Goal: Communication & Community: Answer question/provide support

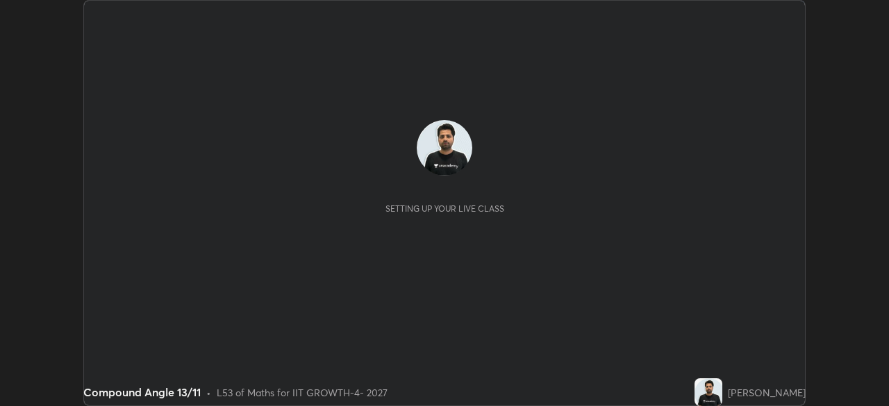
scroll to position [406, 889]
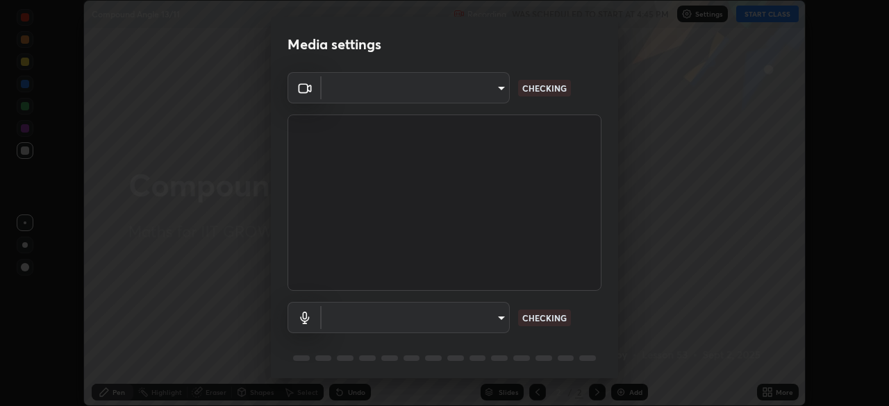
click at [473, 318] on body "Erase all Compound Angle 13/11 Recording WAS SCHEDULED TO START AT 4:45 PM Sett…" at bounding box center [444, 203] width 889 height 406
type input "548a44a52523d2997e35a3c13491b16d14ec2e678e88aab68fdaa9d4bfa060c5"
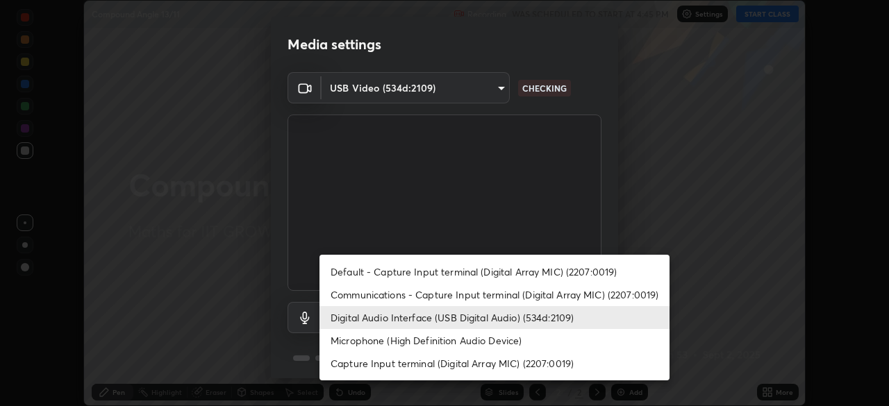
click at [453, 317] on li "Digital Audio Interface (USB Digital Audio) (534d:2109)" at bounding box center [495, 317] width 350 height 23
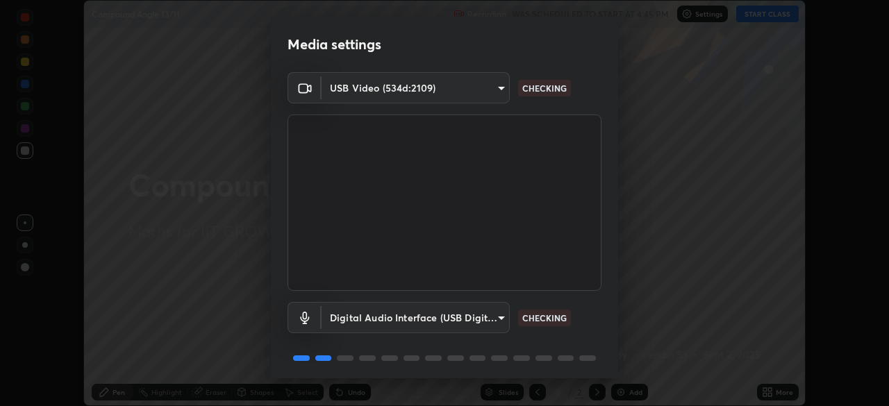
scroll to position [49, 0]
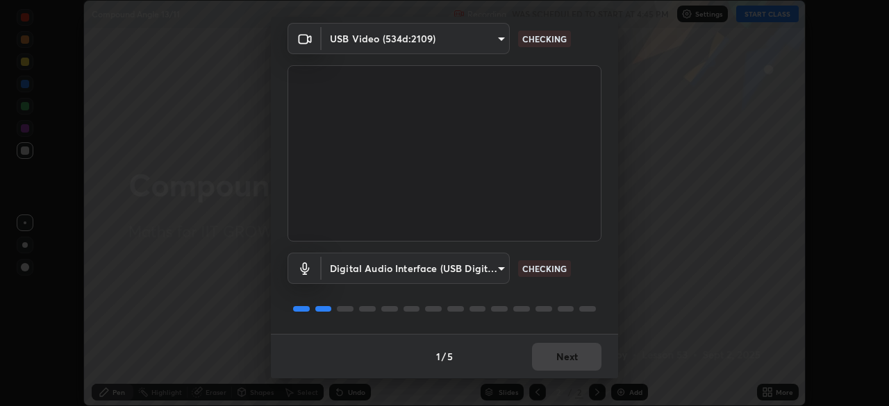
click at [560, 348] on div "1 / 5 Next" at bounding box center [444, 356] width 347 height 44
click at [558, 354] on div "1 / 5 Next" at bounding box center [444, 356] width 347 height 44
click at [552, 358] on div "1 / 5 Next" at bounding box center [444, 356] width 347 height 44
click at [551, 363] on div "1 / 5 Next" at bounding box center [444, 356] width 347 height 44
click at [560, 374] on div "1 / 5 Next" at bounding box center [444, 356] width 347 height 44
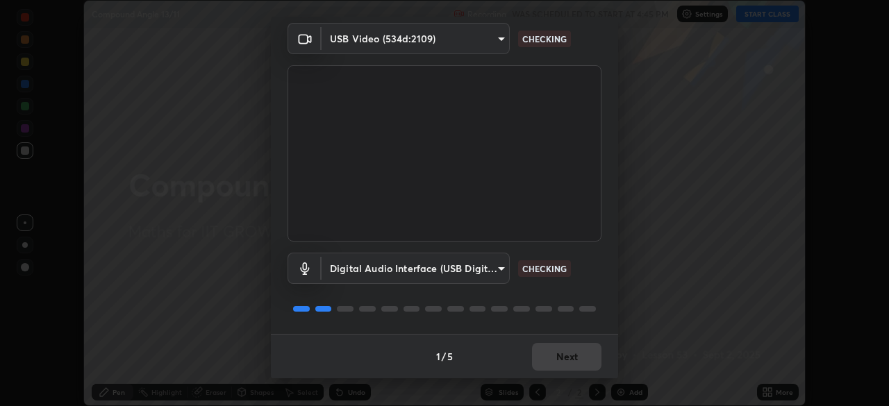
click at [469, 270] on body "Erase all Compound Angle 13/11 Recording WAS SCHEDULED TO START AT 4:45 PM Sett…" at bounding box center [444, 203] width 889 height 406
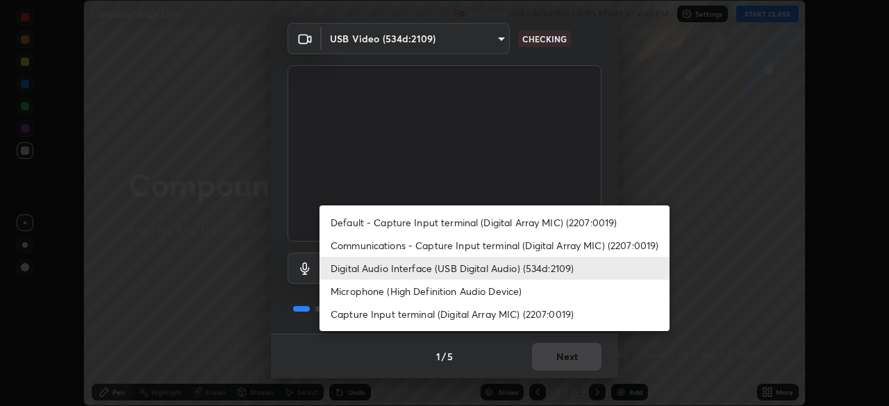
click at [472, 250] on li "Communications - Capture Input terminal (Digital Array MIC) (2207:0019)" at bounding box center [495, 245] width 350 height 23
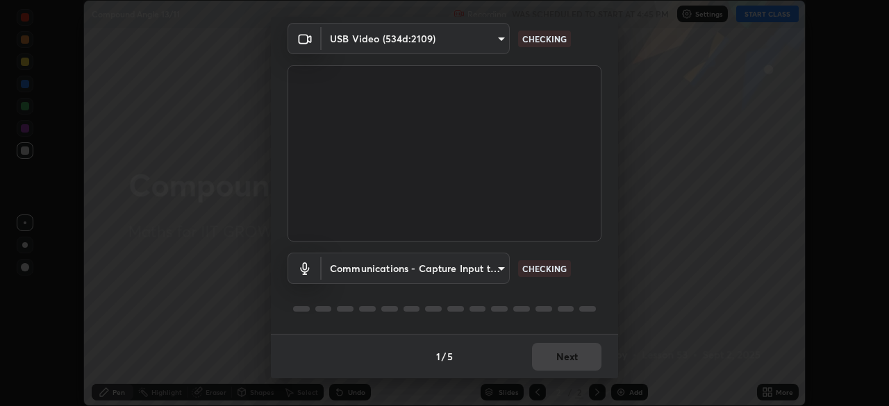
click at [470, 270] on li "Digital Audio Interface (USB Digital Audio) (534d:2109)" at bounding box center [451, 268] width 263 height 13
type input "12ac0b8a30920bf315e1911e3582112a90870c5fd350a1d8644ddc7b3b3588c1"
click at [487, 272] on body "Erase all Compound Angle 13/11 Recording WAS SCHEDULED TO START AT 4:45 PM Sett…" at bounding box center [444, 203] width 889 height 406
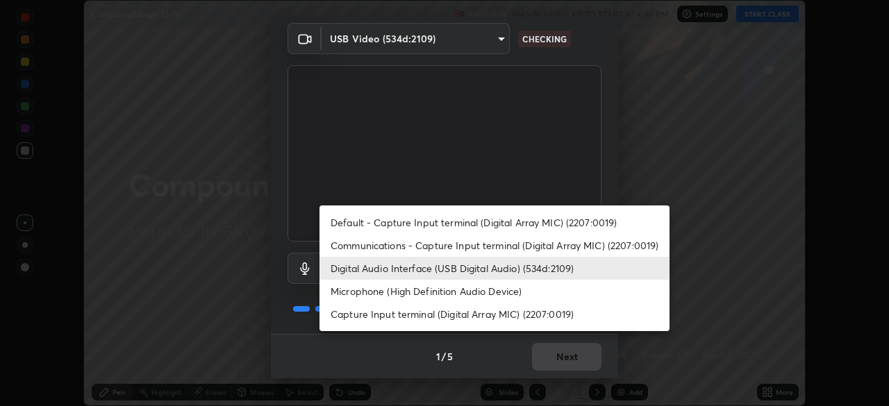
click at [556, 270] on li "Digital Audio Interface (USB Digital Audio) (534d:2109)" at bounding box center [495, 268] width 350 height 23
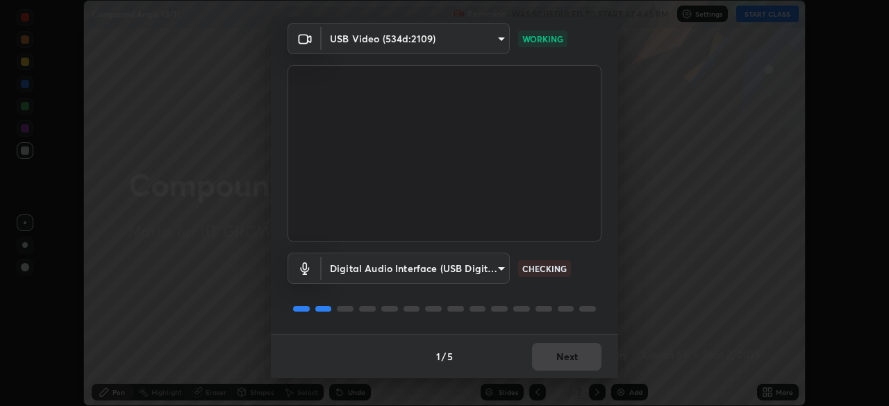
click at [553, 354] on div "1 / 5 Next" at bounding box center [444, 356] width 347 height 44
click at [565, 352] on div "1 / 5 Next" at bounding box center [444, 356] width 347 height 44
click at [571, 359] on div "1 / 5 Next" at bounding box center [444, 356] width 347 height 44
click at [572, 362] on div "1 / 5 Next" at bounding box center [444, 356] width 347 height 44
click at [572, 365] on div "1 / 5 Next" at bounding box center [444, 356] width 347 height 44
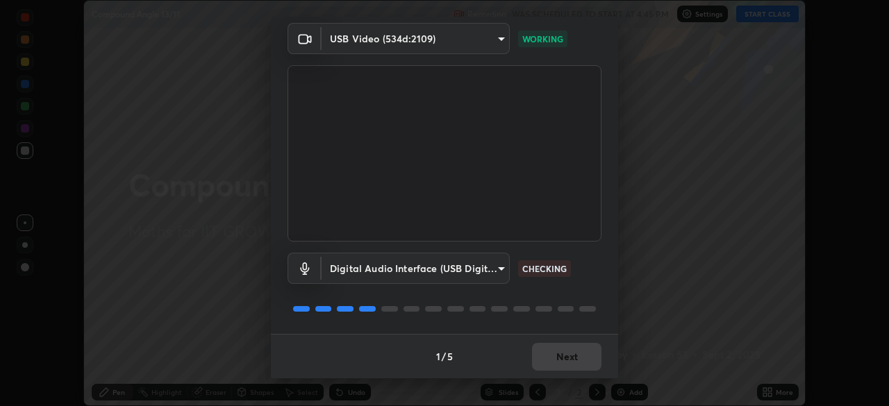
click at [572, 362] on div "1 / 5 Next" at bounding box center [444, 356] width 347 height 44
click at [575, 364] on div "1 / 5 Next" at bounding box center [444, 356] width 347 height 44
click at [577, 364] on div "1 / 5 Next" at bounding box center [444, 356] width 347 height 44
click at [577, 363] on div "1 / 5 Next" at bounding box center [444, 356] width 347 height 44
click at [577, 364] on div "1 / 5 Next" at bounding box center [444, 356] width 347 height 44
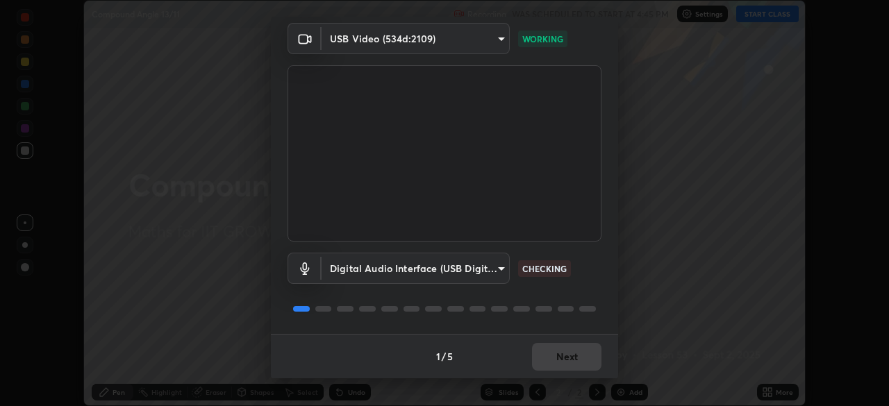
click at [577, 363] on div "1 / 5 Next" at bounding box center [444, 356] width 347 height 44
click at [577, 362] on div "1 / 5 Next" at bounding box center [444, 356] width 347 height 44
click at [578, 361] on div "1 / 5 Next" at bounding box center [444, 356] width 347 height 44
click at [575, 363] on div "1 / 5 Next" at bounding box center [444, 356] width 347 height 44
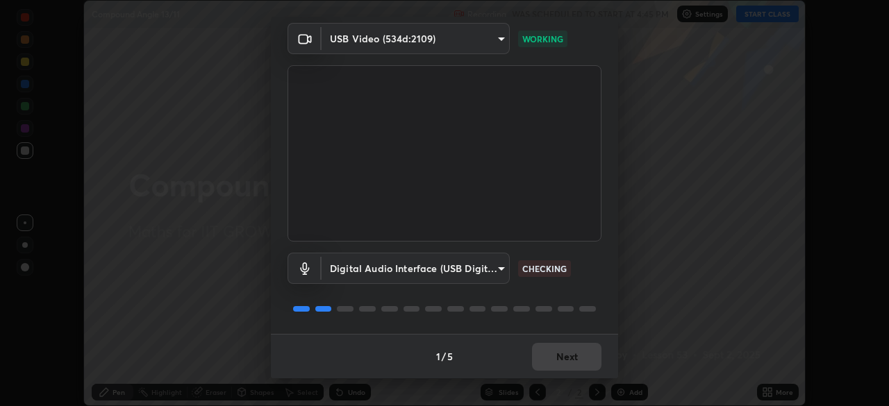
click at [576, 361] on div "1 / 5 Next" at bounding box center [444, 356] width 347 height 44
click at [579, 360] on div "1 / 5 Next" at bounding box center [444, 356] width 347 height 44
click at [581, 361] on div "1 / 5 Next" at bounding box center [444, 356] width 347 height 44
click at [580, 361] on button "Next" at bounding box center [566, 357] width 69 height 28
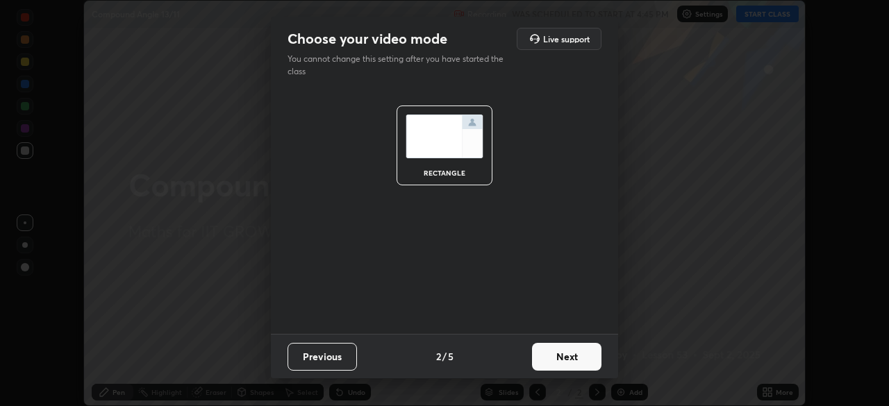
scroll to position [0, 0]
click at [584, 362] on button "Next" at bounding box center [566, 357] width 69 height 28
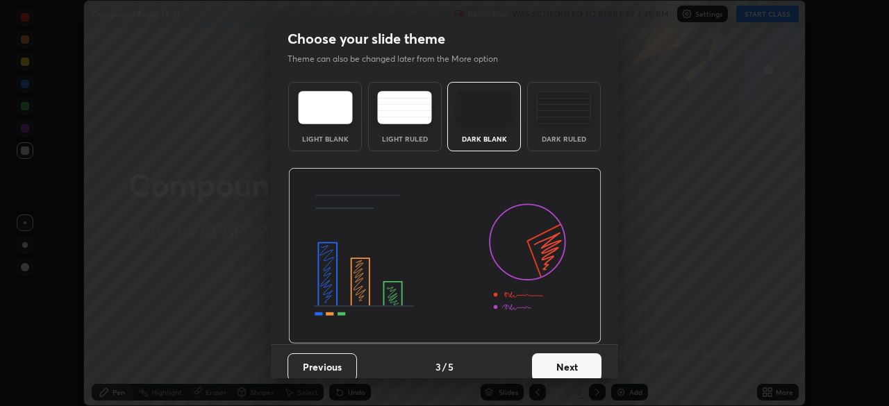
click at [586, 362] on button "Next" at bounding box center [566, 368] width 69 height 28
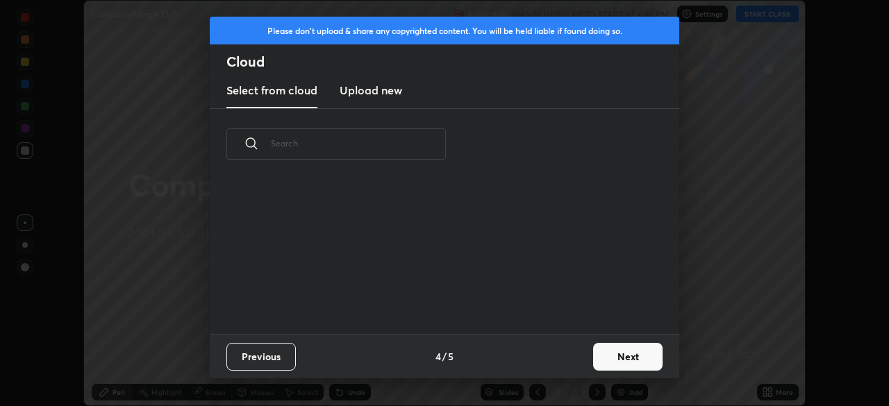
click at [595, 361] on button "Next" at bounding box center [627, 357] width 69 height 28
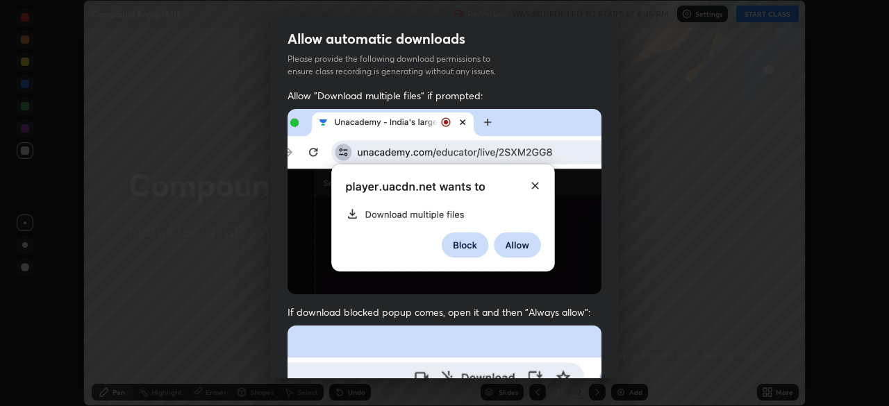
click at [603, 345] on div "Allow "Download multiple files" if prompted: If download blocked popup comes, o…" at bounding box center [444, 381] width 347 height 585
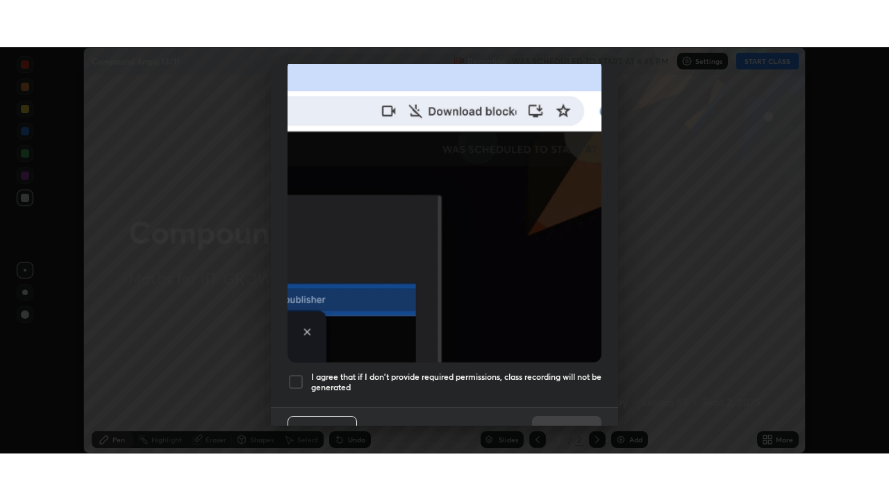
scroll to position [333, 0]
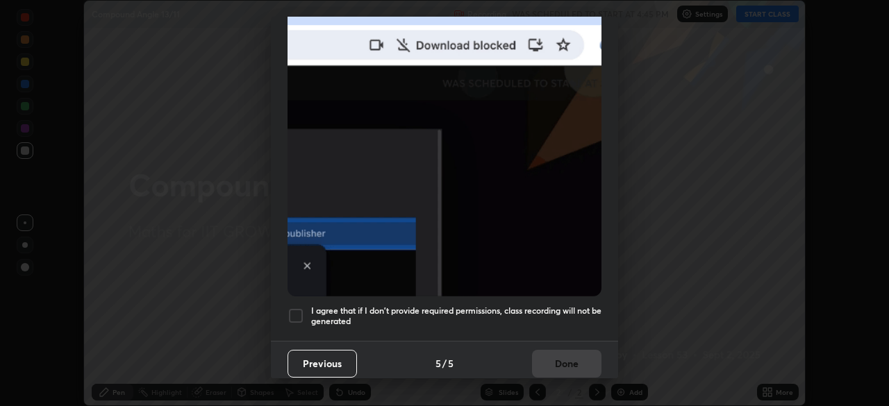
click at [292, 308] on div at bounding box center [296, 316] width 17 height 17
click at [532, 352] on button "Done" at bounding box center [566, 364] width 69 height 28
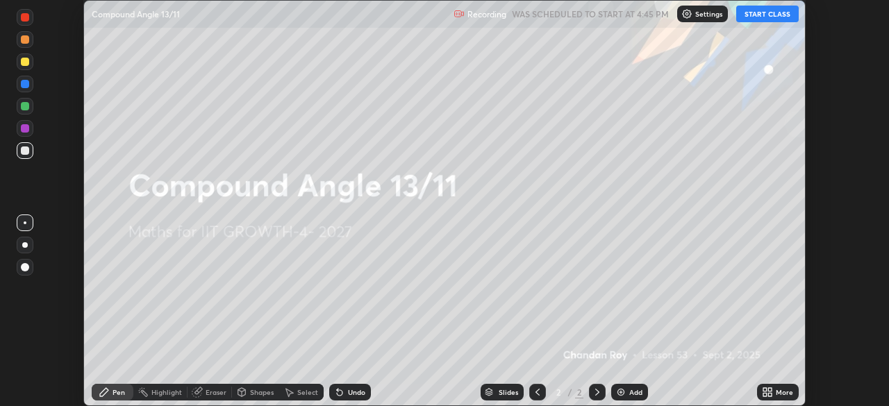
click at [760, 393] on div "More" at bounding box center [778, 392] width 42 height 17
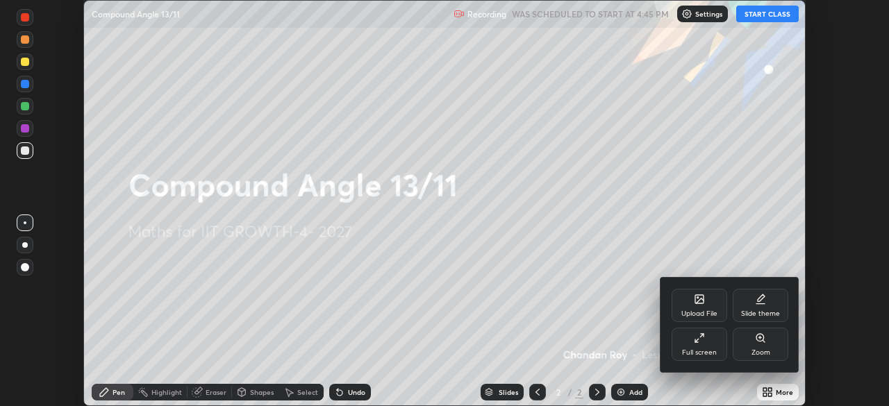
click at [706, 354] on div "Full screen" at bounding box center [699, 352] width 35 height 7
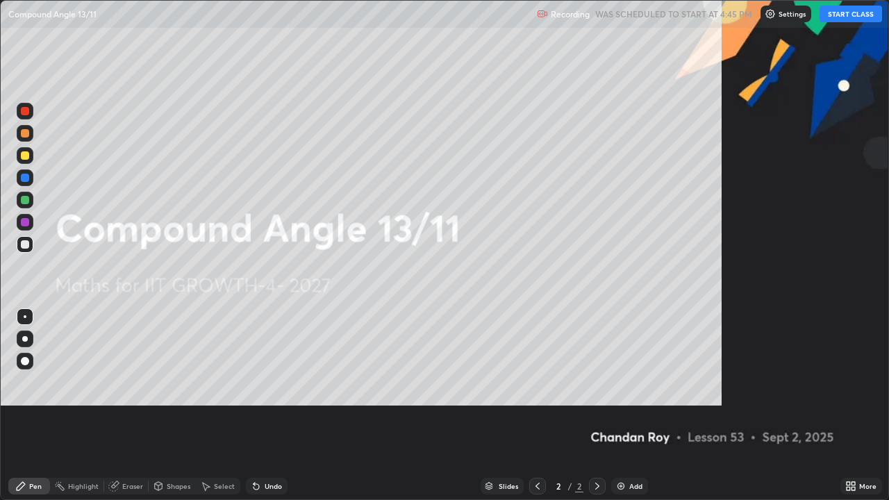
scroll to position [500, 889]
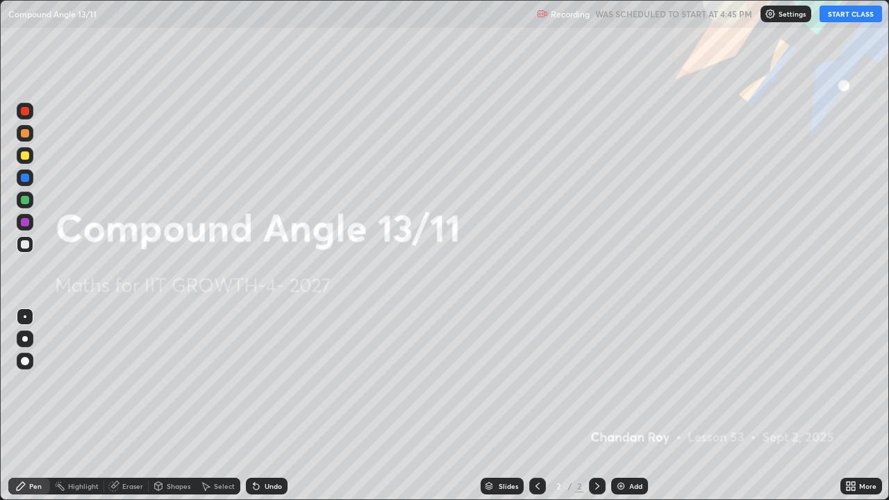
click at [854, 13] on button "START CLASS" at bounding box center [851, 14] width 63 height 17
click at [859, 406] on div "More" at bounding box center [862, 486] width 42 height 17
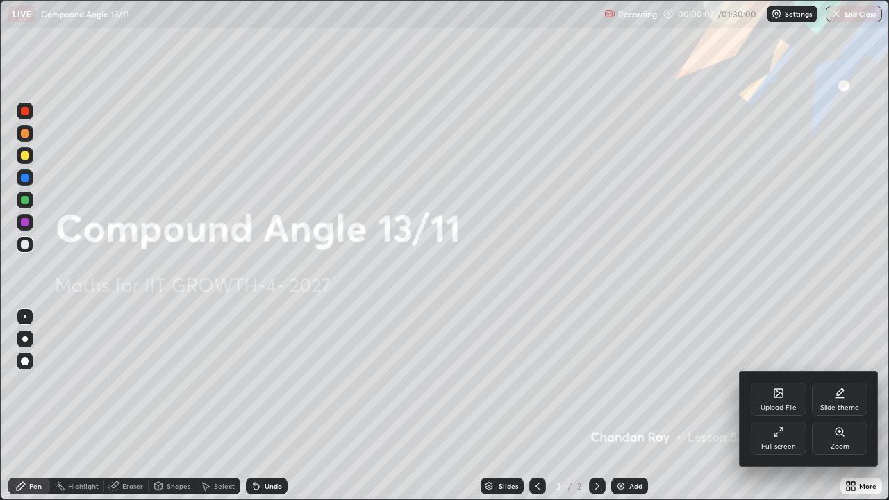
click at [781, 390] on icon at bounding box center [779, 393] width 8 height 8
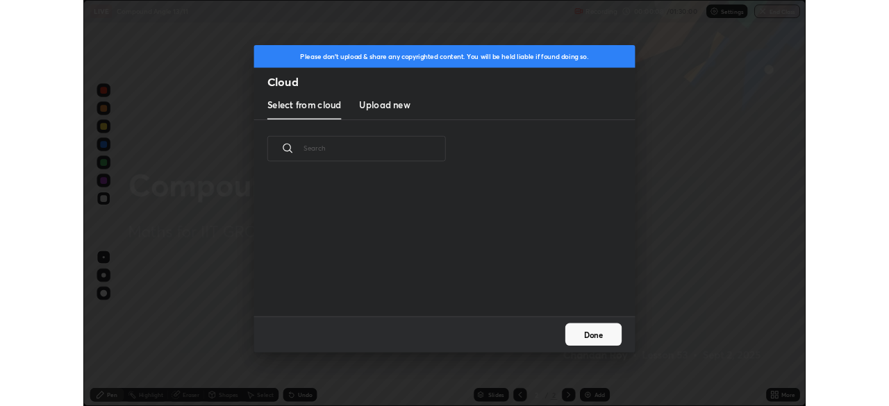
scroll to position [171, 446]
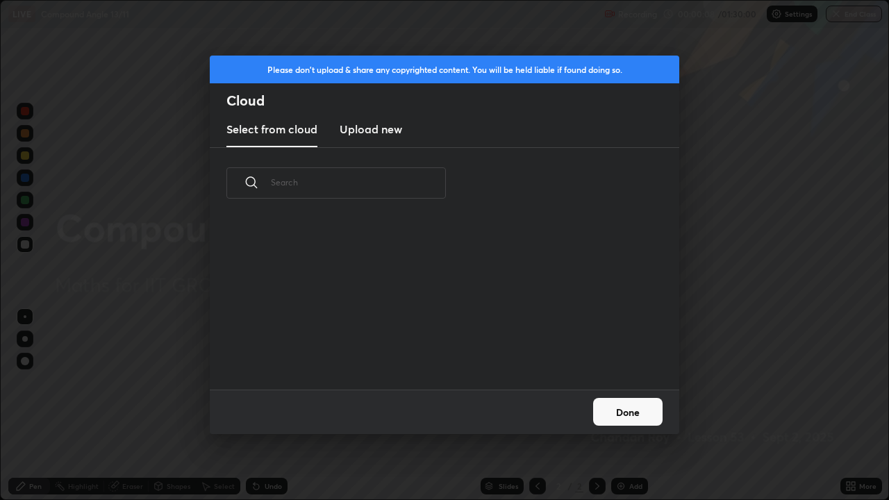
click at [374, 131] on h3 "Upload new" at bounding box center [371, 129] width 63 height 17
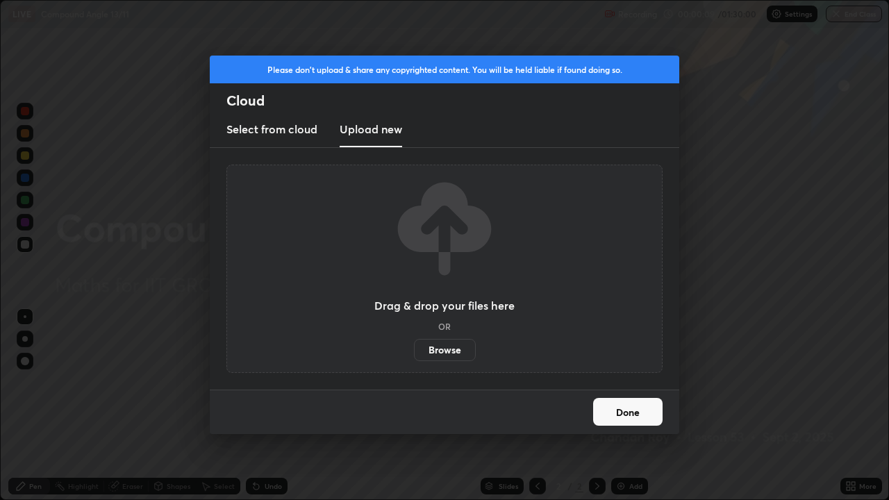
click at [434, 352] on label "Browse" at bounding box center [445, 350] width 62 height 22
click at [414, 352] on input "Browse" at bounding box center [414, 350] width 0 height 22
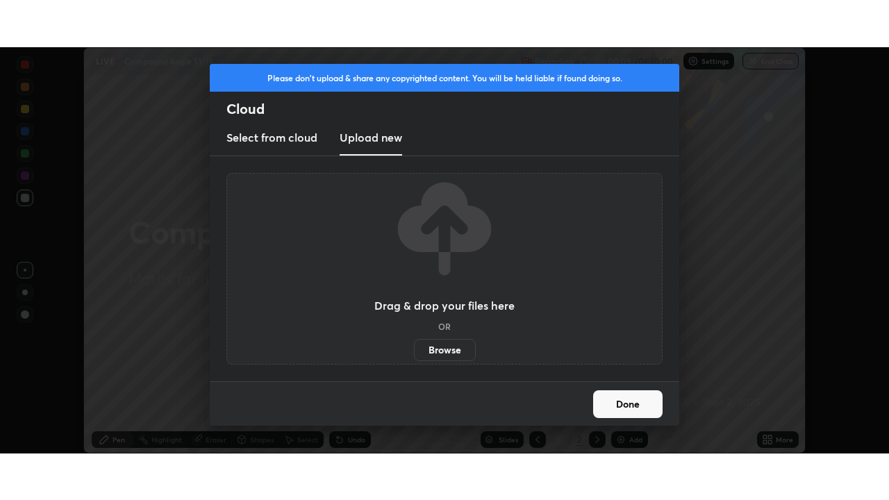
scroll to position [69064, 68582]
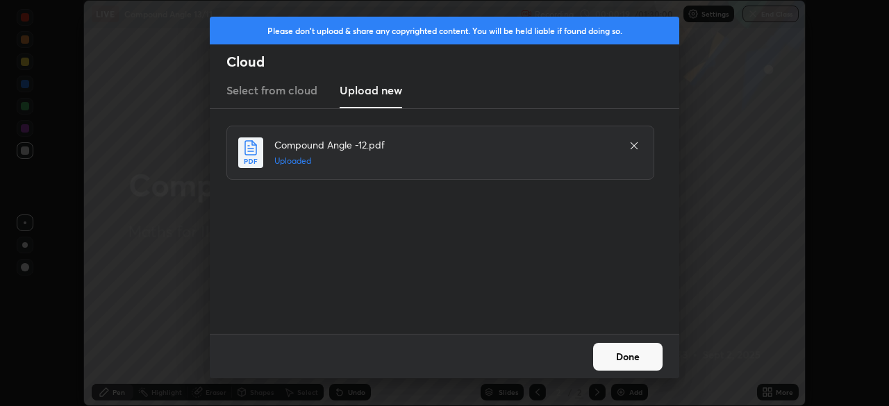
click at [635, 358] on button "Done" at bounding box center [627, 357] width 69 height 28
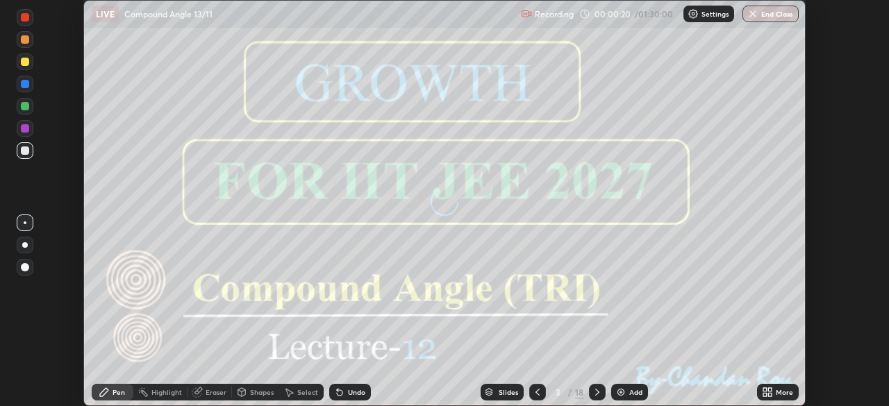
click at [779, 394] on div "More" at bounding box center [784, 392] width 17 height 7
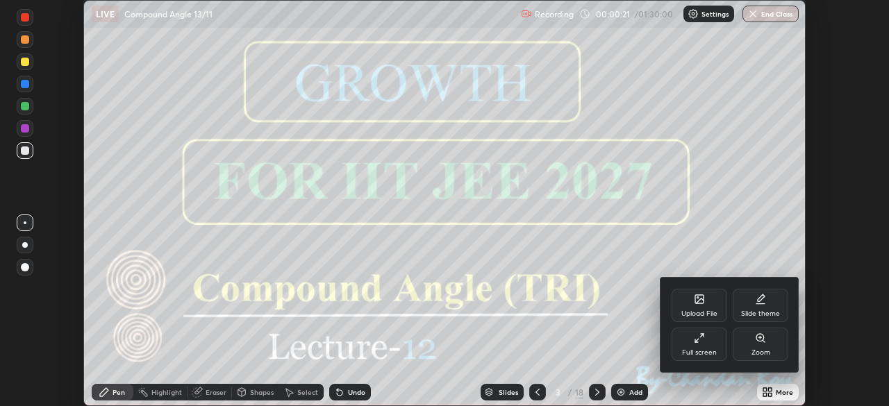
click at [713, 347] on div "Full screen" at bounding box center [700, 344] width 56 height 33
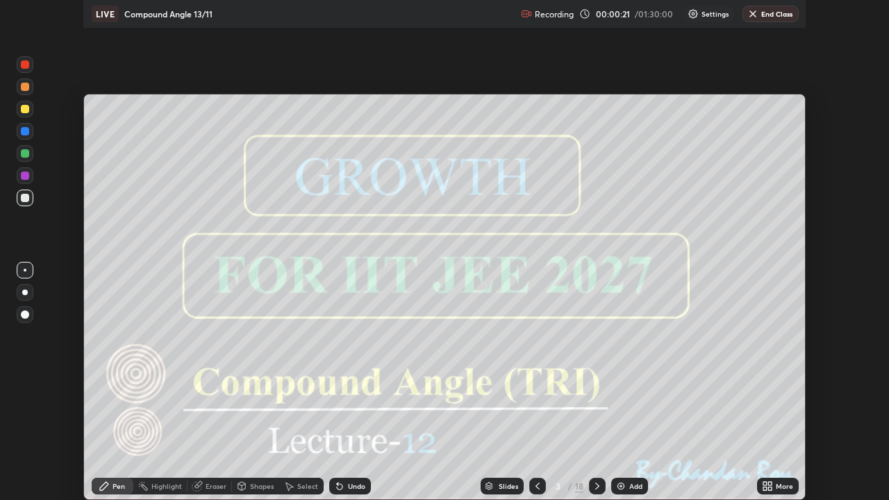
scroll to position [500, 889]
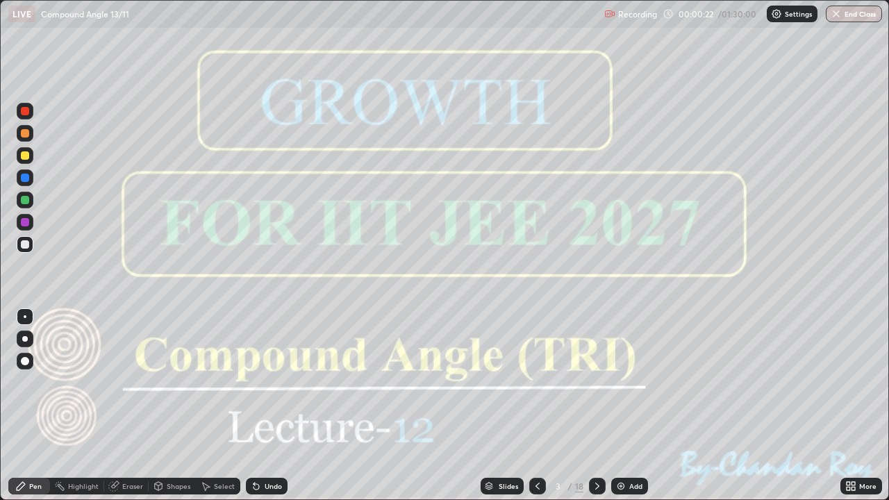
click at [597, 406] on icon at bounding box center [597, 486] width 11 height 11
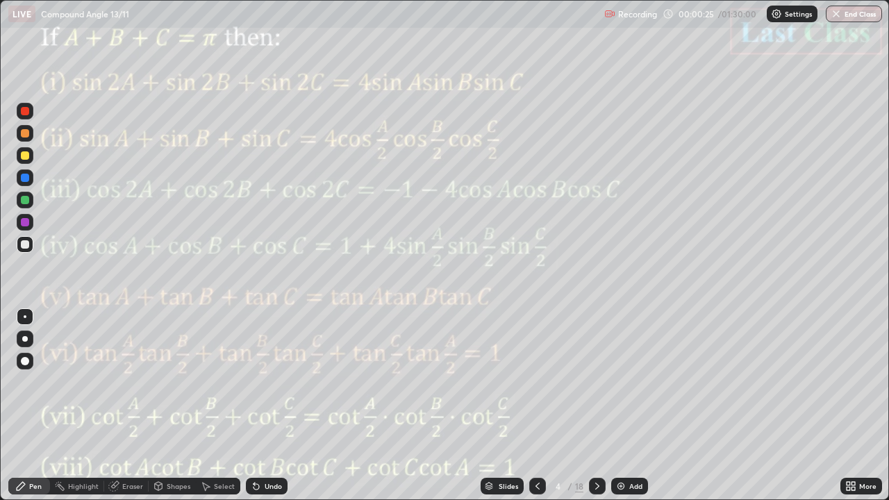
click at [136, 406] on div "Eraser" at bounding box center [132, 486] width 21 height 7
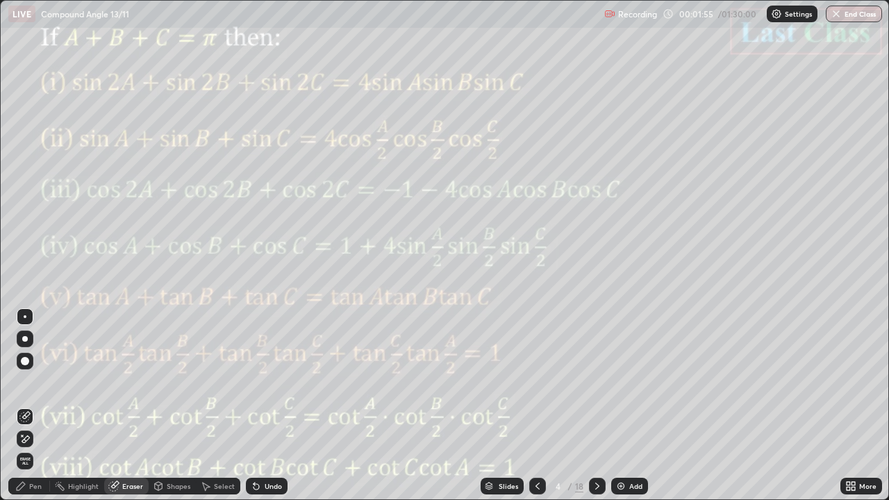
click at [27, 406] on div "Pen" at bounding box center [29, 486] width 42 height 17
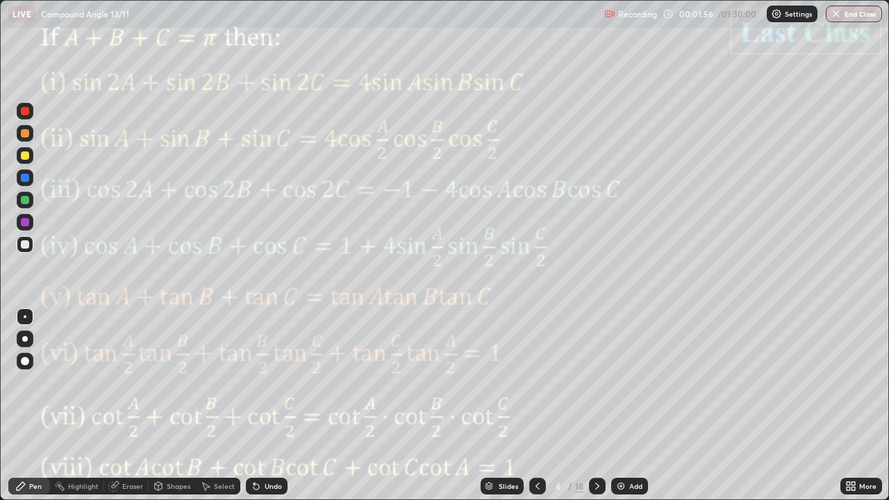
click at [23, 224] on div at bounding box center [25, 222] width 8 height 8
click at [596, 406] on icon at bounding box center [597, 486] width 11 height 11
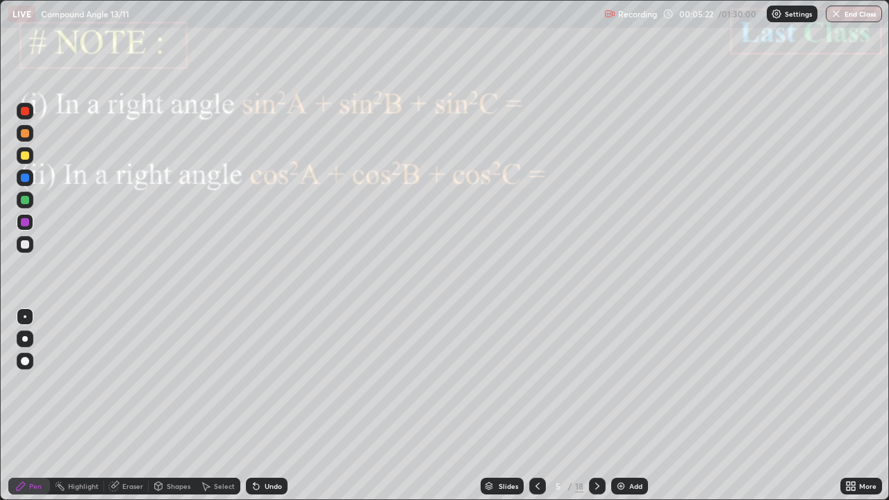
click at [26, 226] on div at bounding box center [25, 222] width 8 height 8
click at [597, 406] on icon at bounding box center [597, 486] width 4 height 7
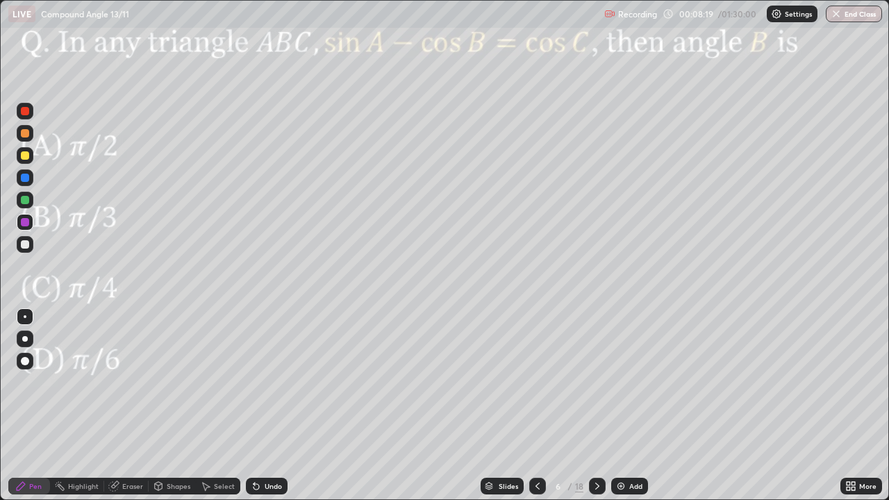
click at [19, 220] on div at bounding box center [25, 222] width 17 height 17
click at [25, 199] on div at bounding box center [25, 200] width 8 height 8
click at [26, 133] on div at bounding box center [25, 133] width 8 height 8
click at [26, 177] on div at bounding box center [25, 178] width 8 height 8
click at [596, 406] on icon at bounding box center [597, 486] width 4 height 7
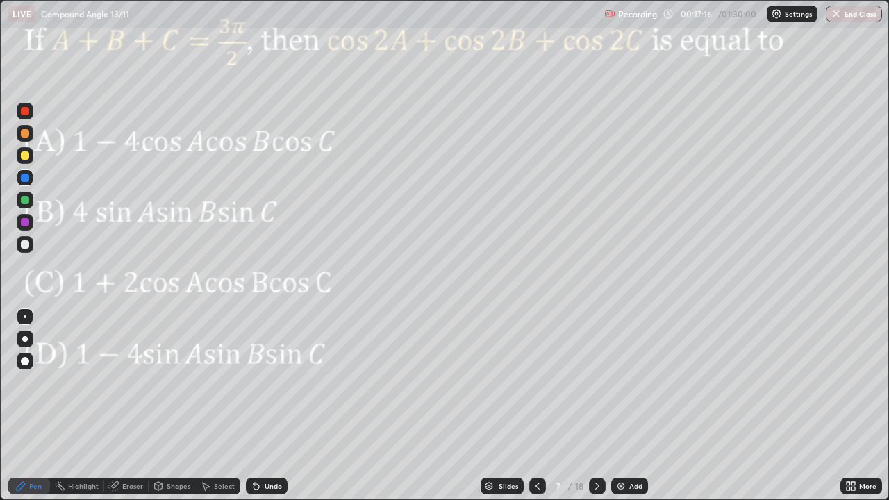
click at [25, 223] on div at bounding box center [25, 222] width 8 height 8
click at [28, 204] on div at bounding box center [25, 200] width 17 height 17
click at [596, 406] on icon at bounding box center [597, 486] width 11 height 11
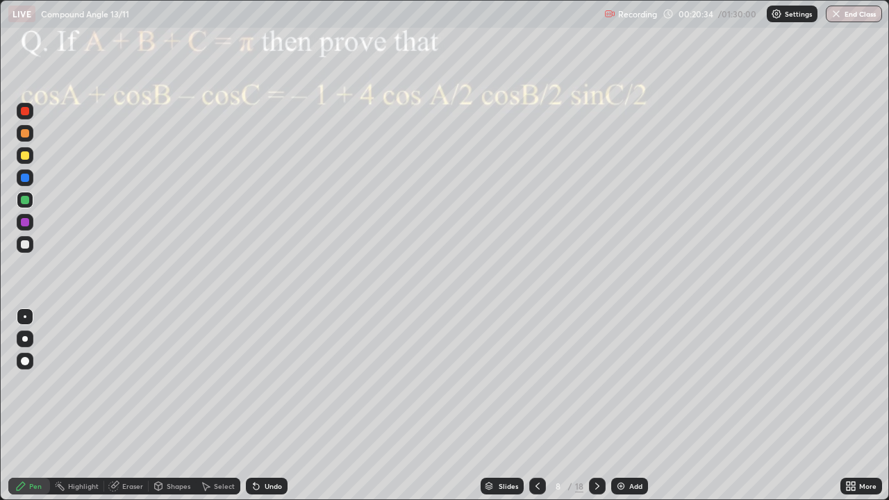
click at [22, 225] on div at bounding box center [25, 222] width 8 height 8
click at [597, 406] on icon at bounding box center [597, 486] width 11 height 11
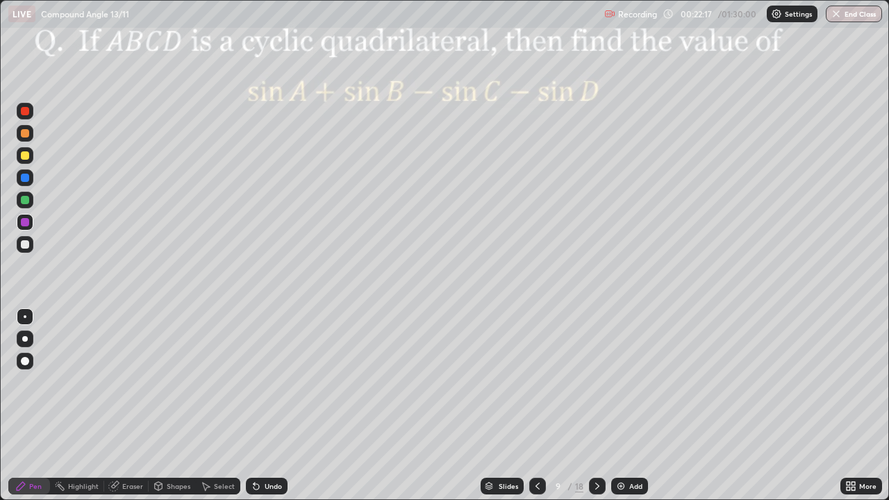
click at [172, 406] on div "Shapes" at bounding box center [179, 486] width 24 height 7
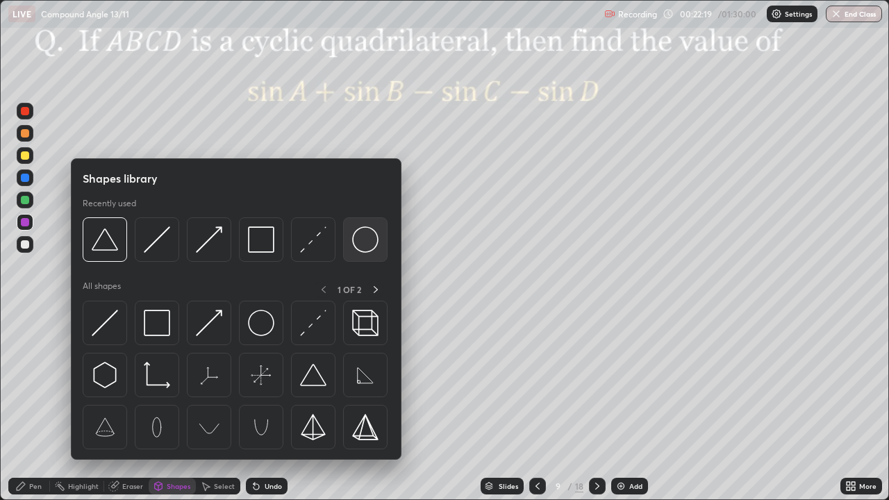
click at [358, 238] on img at bounding box center [365, 239] width 26 height 26
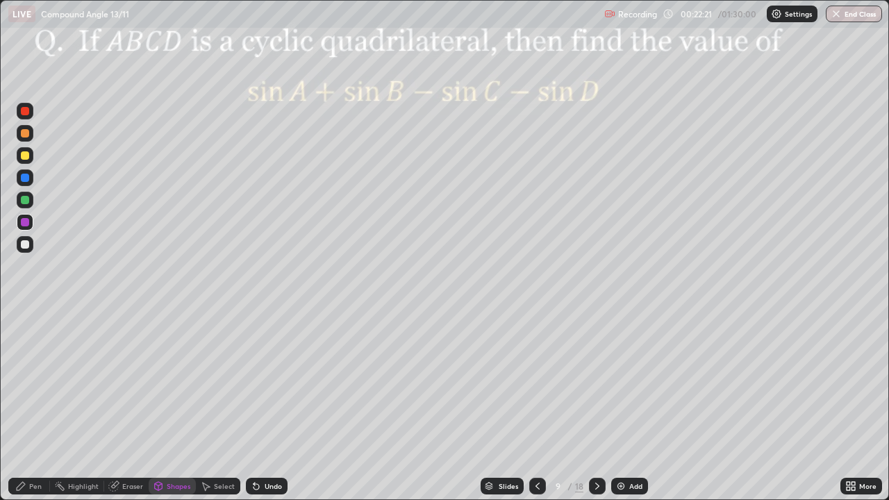
click at [172, 406] on div "Shapes" at bounding box center [179, 486] width 24 height 7
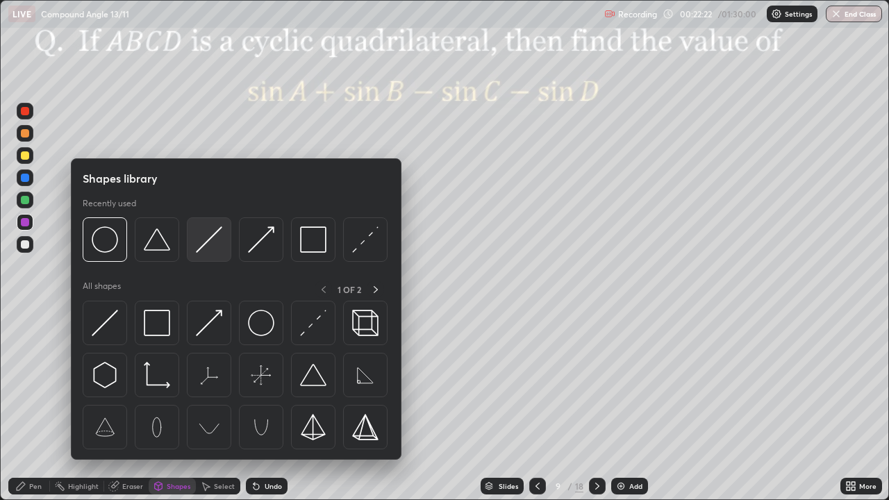
click at [206, 233] on img at bounding box center [209, 239] width 26 height 26
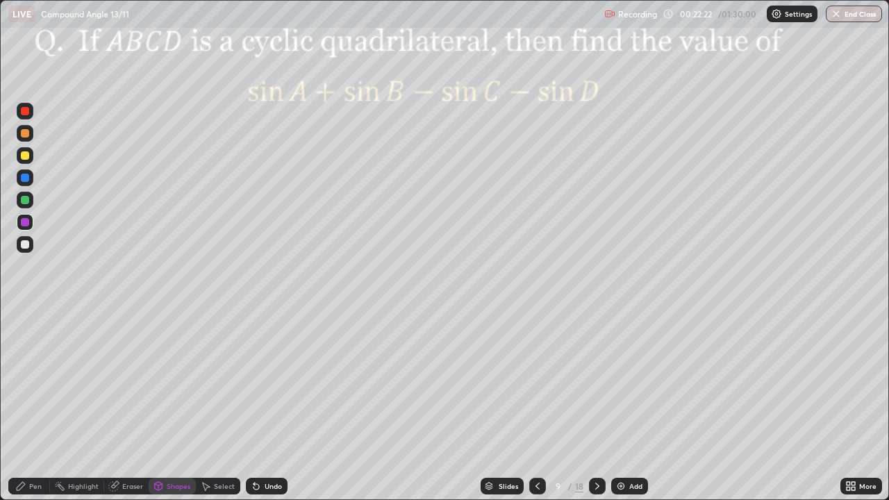
click at [25, 248] on div at bounding box center [25, 244] width 8 height 8
click at [265, 406] on div "Undo" at bounding box center [267, 486] width 42 height 17
click at [30, 406] on div "Pen" at bounding box center [35, 486] width 13 height 7
click at [135, 406] on div "Eraser" at bounding box center [132, 486] width 21 height 7
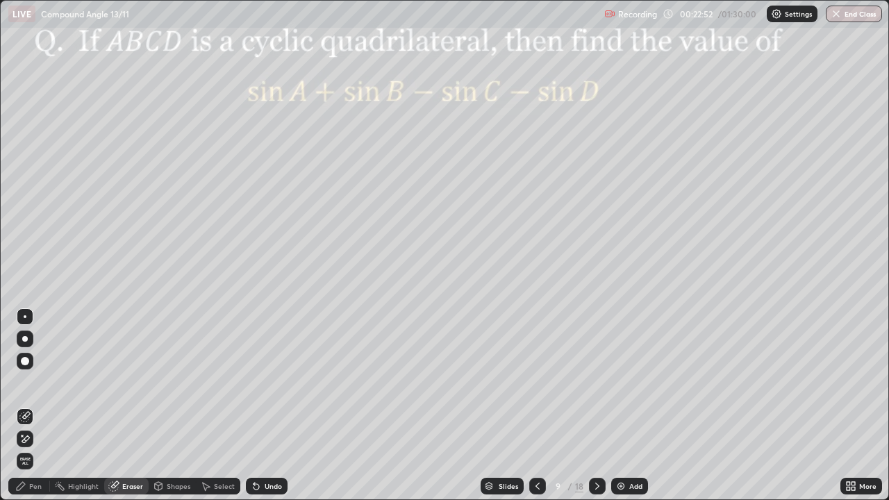
click at [32, 406] on div "Pen" at bounding box center [29, 486] width 42 height 17
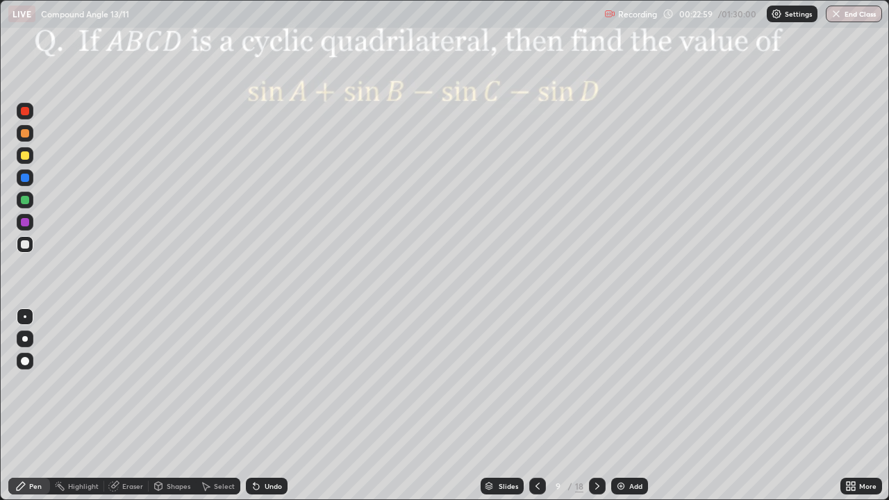
click at [25, 177] on div at bounding box center [25, 178] width 8 height 8
click at [23, 133] on div at bounding box center [25, 133] width 8 height 8
click at [26, 113] on div at bounding box center [25, 111] width 8 height 8
click at [597, 406] on icon at bounding box center [597, 486] width 4 height 7
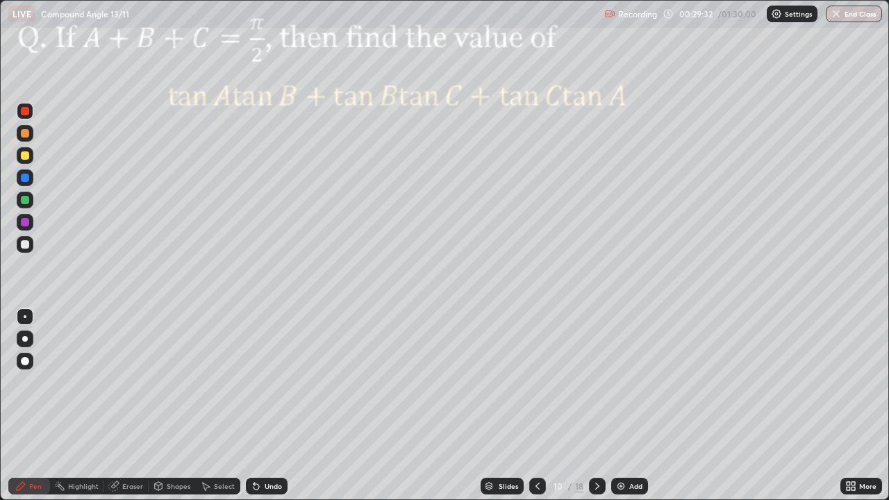
click at [24, 226] on div at bounding box center [25, 222] width 8 height 8
click at [24, 203] on div at bounding box center [25, 200] width 8 height 8
click at [29, 229] on div at bounding box center [25, 222] width 17 height 17
click at [24, 141] on div at bounding box center [25, 133] width 17 height 17
click at [24, 179] on div at bounding box center [25, 178] width 8 height 8
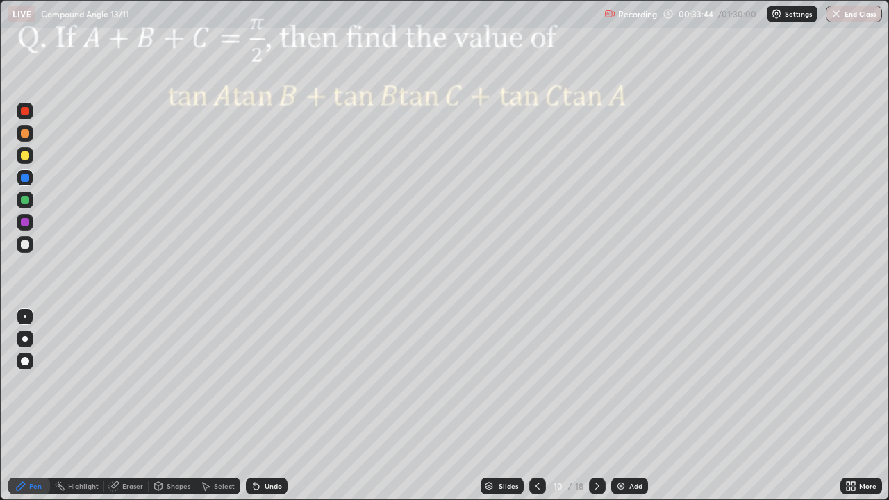
click at [590, 406] on div at bounding box center [597, 486] width 17 height 17
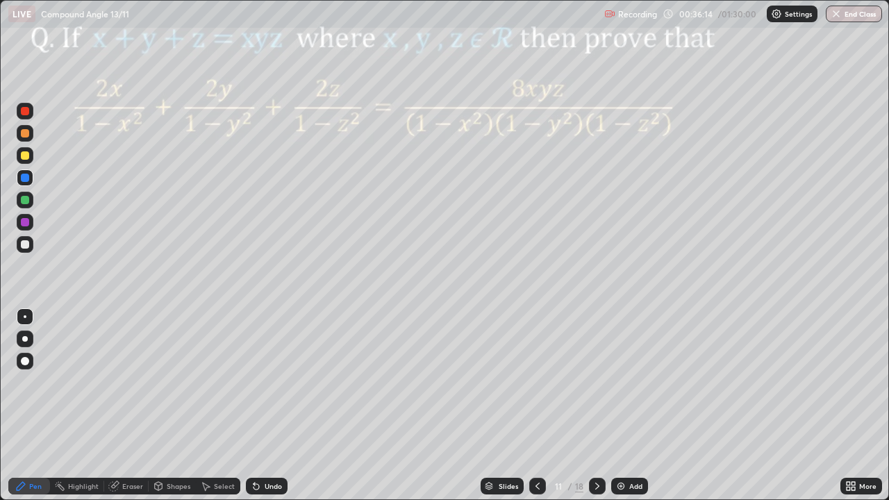
click at [24, 223] on div at bounding box center [25, 222] width 8 height 8
click at [25, 200] on div at bounding box center [25, 200] width 8 height 8
click at [265, 406] on div "Undo" at bounding box center [273, 486] width 17 height 7
click at [631, 406] on div "Add" at bounding box center [635, 486] width 13 height 7
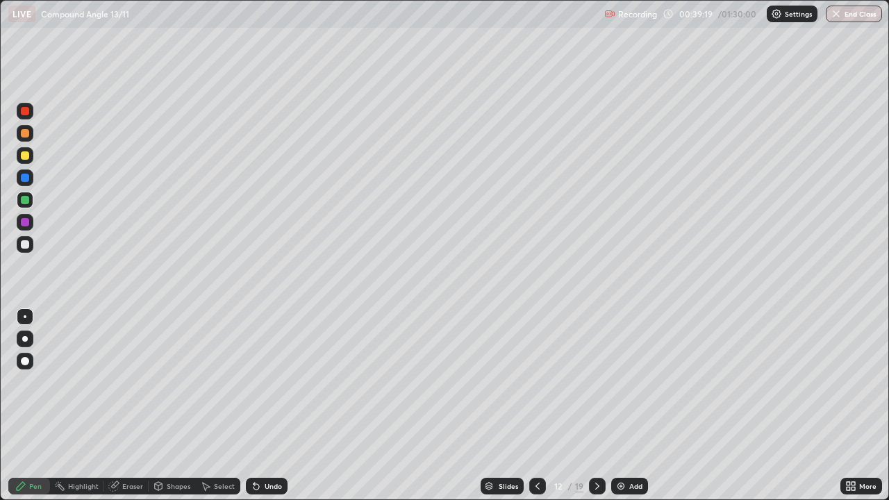
click at [26, 133] on div at bounding box center [25, 133] width 8 height 8
click at [25, 179] on div at bounding box center [25, 178] width 8 height 8
click at [27, 157] on div at bounding box center [25, 155] width 8 height 8
click at [538, 406] on icon at bounding box center [538, 486] width 4 height 7
click at [596, 406] on icon at bounding box center [597, 486] width 11 height 11
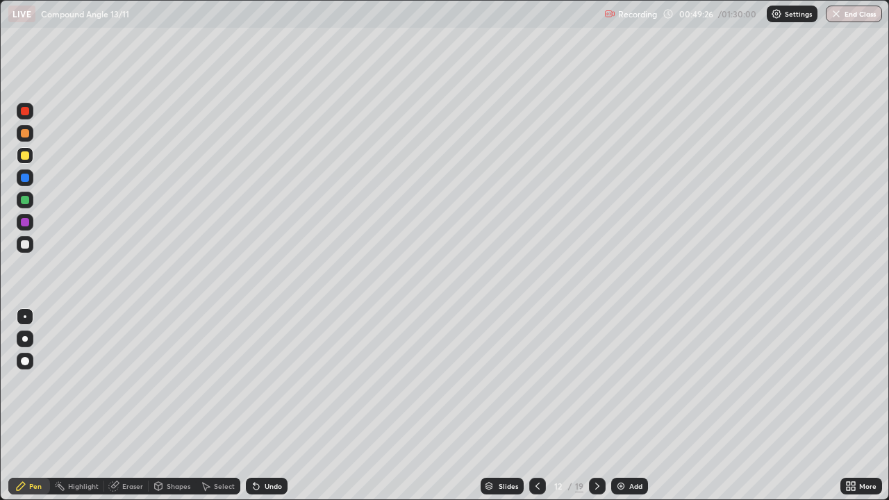
click at [596, 406] on icon at bounding box center [597, 486] width 11 height 11
click at [24, 226] on div at bounding box center [25, 222] width 8 height 8
click at [589, 406] on div at bounding box center [597, 486] width 17 height 17
click at [24, 222] on div at bounding box center [25, 222] width 8 height 8
click at [595, 406] on icon at bounding box center [597, 486] width 11 height 11
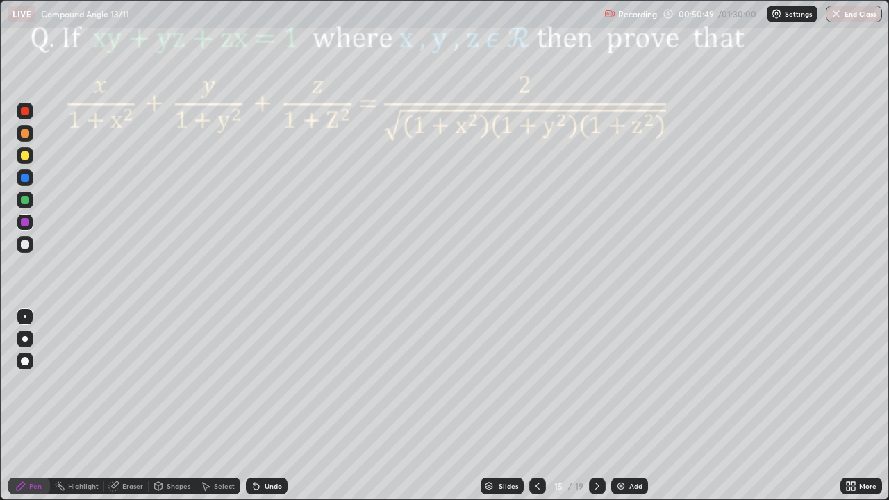
click at [25, 225] on div at bounding box center [25, 222] width 8 height 8
click at [596, 406] on icon at bounding box center [597, 486] width 11 height 11
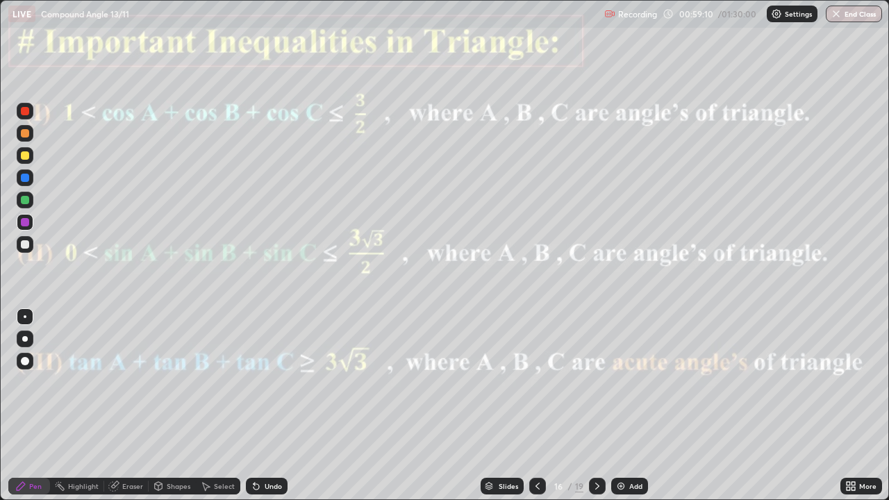
click at [595, 406] on icon at bounding box center [597, 486] width 4 height 7
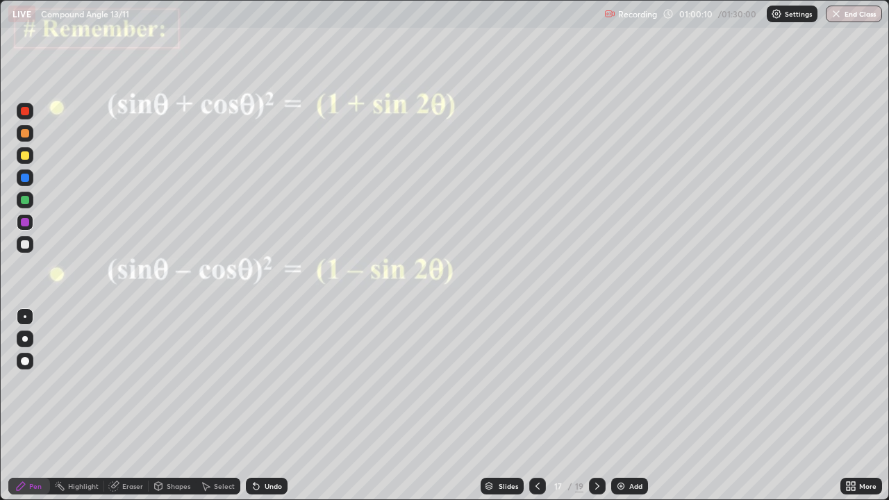
click at [19, 221] on div at bounding box center [25, 222] width 17 height 17
click at [27, 177] on div at bounding box center [25, 178] width 8 height 8
click at [269, 406] on div "Undo" at bounding box center [273, 486] width 17 height 7
click at [135, 406] on div "Eraser" at bounding box center [132, 486] width 21 height 7
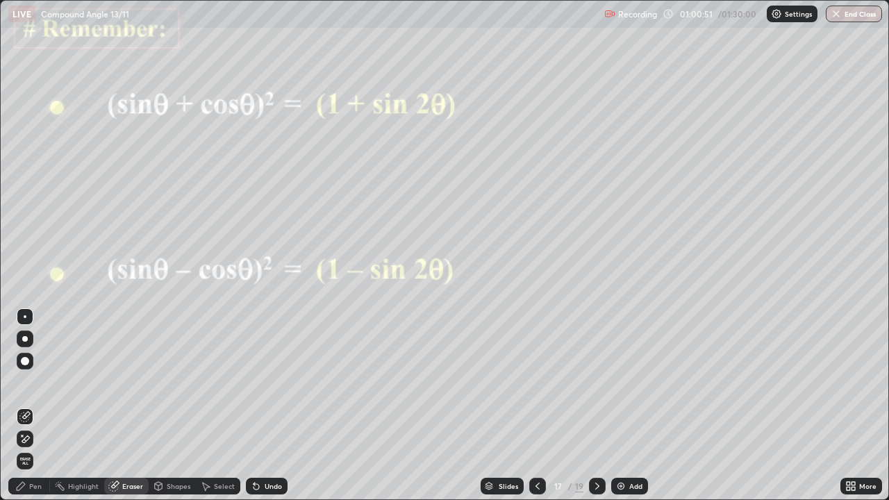
click at [25, 406] on icon at bounding box center [20, 486] width 11 height 11
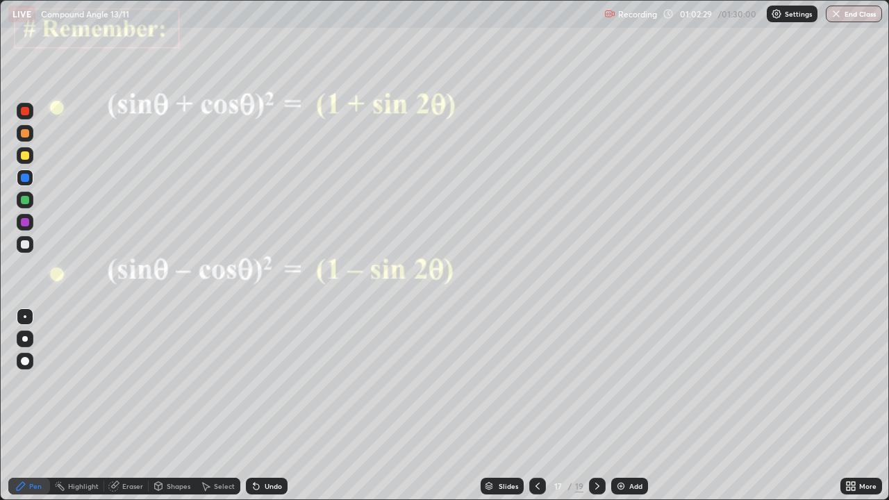
click at [596, 406] on icon at bounding box center [597, 486] width 11 height 11
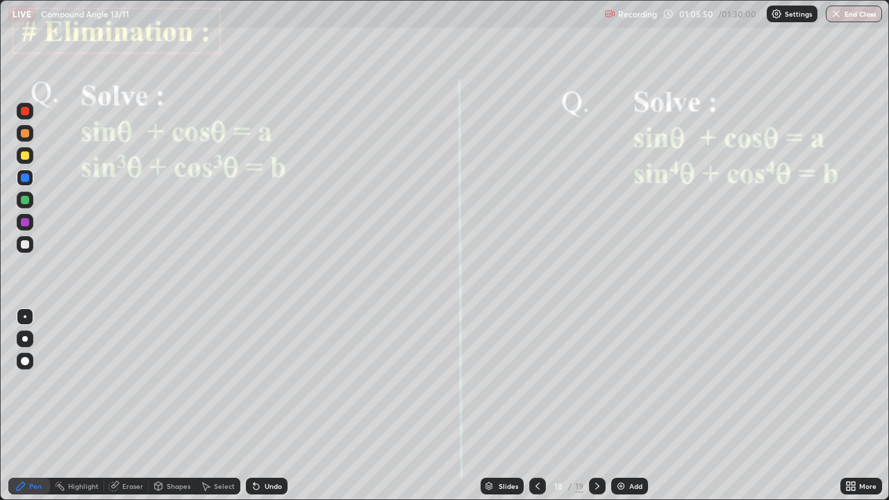
click at [24, 220] on div at bounding box center [25, 222] width 8 height 8
click at [29, 183] on div at bounding box center [25, 178] width 17 height 17
click at [272, 406] on div "Undo" at bounding box center [273, 486] width 17 height 7
click at [271, 406] on div "Undo" at bounding box center [273, 486] width 17 height 7
click at [265, 406] on div "Undo" at bounding box center [273, 486] width 17 height 7
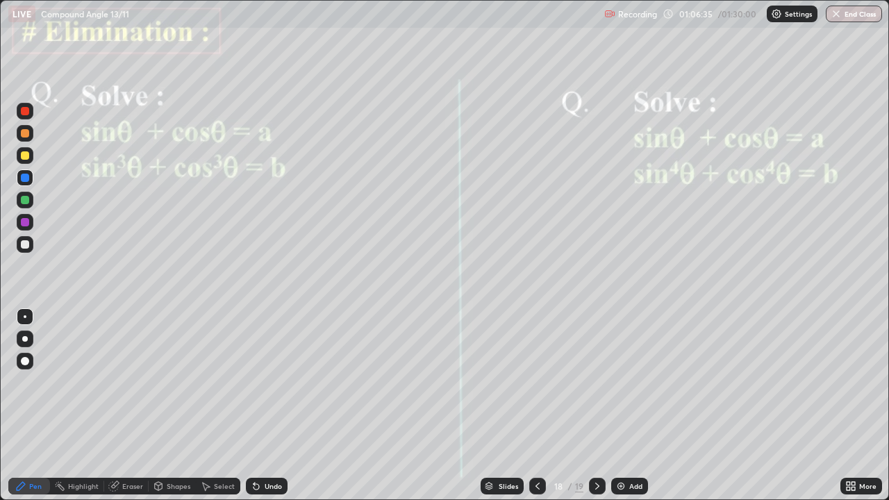
click at [267, 406] on div "Undo" at bounding box center [273, 486] width 17 height 7
click at [25, 134] on div at bounding box center [25, 133] width 8 height 8
click at [26, 222] on div at bounding box center [25, 222] width 8 height 8
click at [266, 406] on div "Undo" at bounding box center [273, 486] width 17 height 7
click at [270, 406] on div "Undo" at bounding box center [273, 486] width 17 height 7
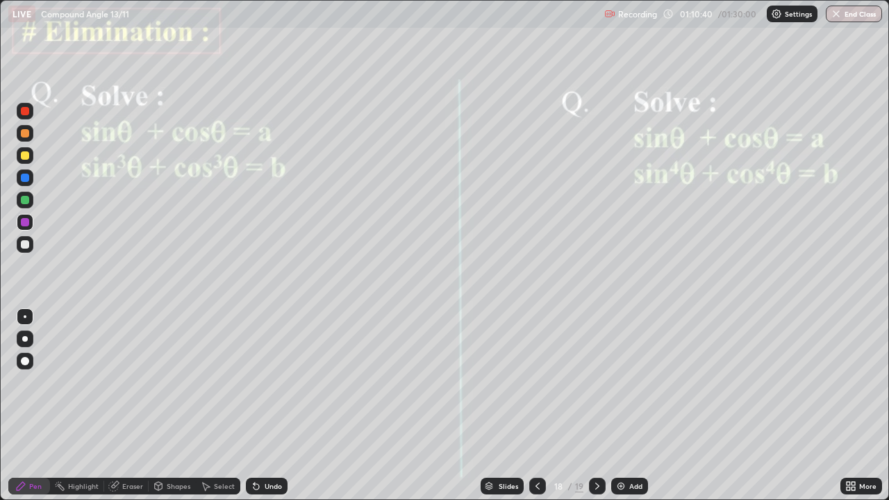
click at [266, 406] on div "Undo" at bounding box center [273, 486] width 17 height 7
click at [271, 406] on div "Undo" at bounding box center [273, 486] width 17 height 7
click at [269, 406] on div "Undo" at bounding box center [267, 486] width 42 height 17
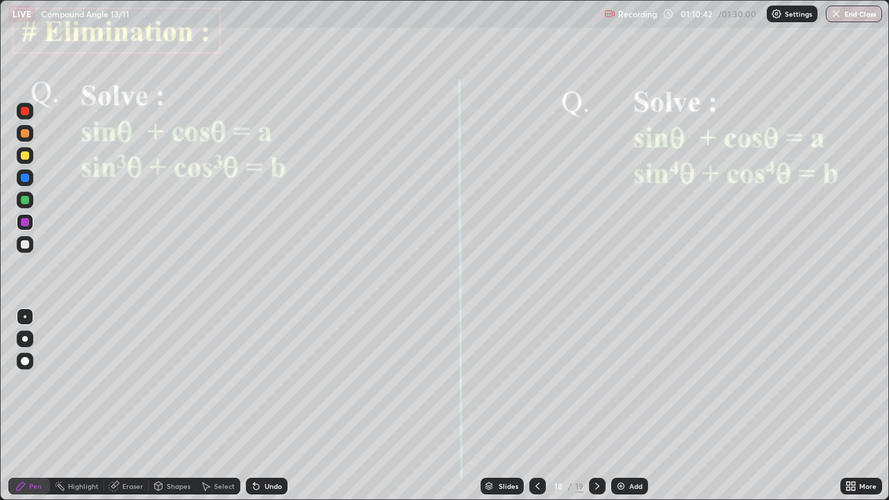
click at [270, 406] on div "Undo" at bounding box center [267, 486] width 42 height 17
click at [595, 406] on icon at bounding box center [597, 486] width 4 height 7
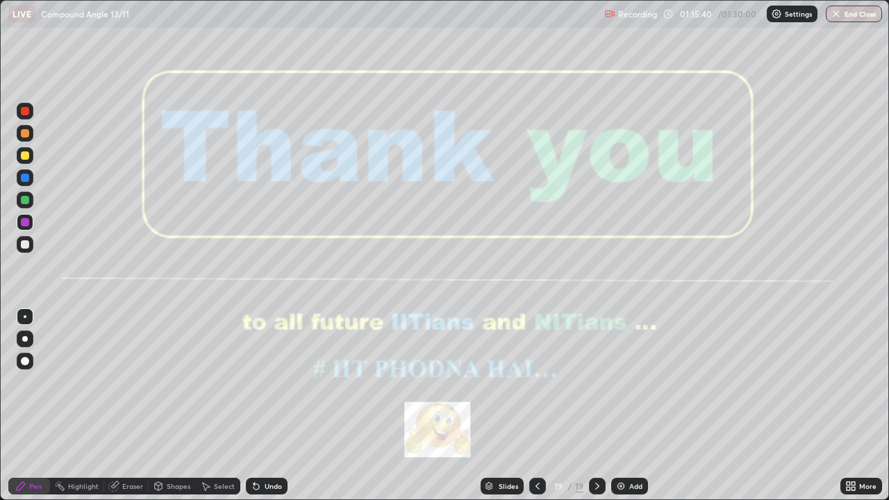
click at [842, 17] on button "End Class" at bounding box center [854, 14] width 56 height 17
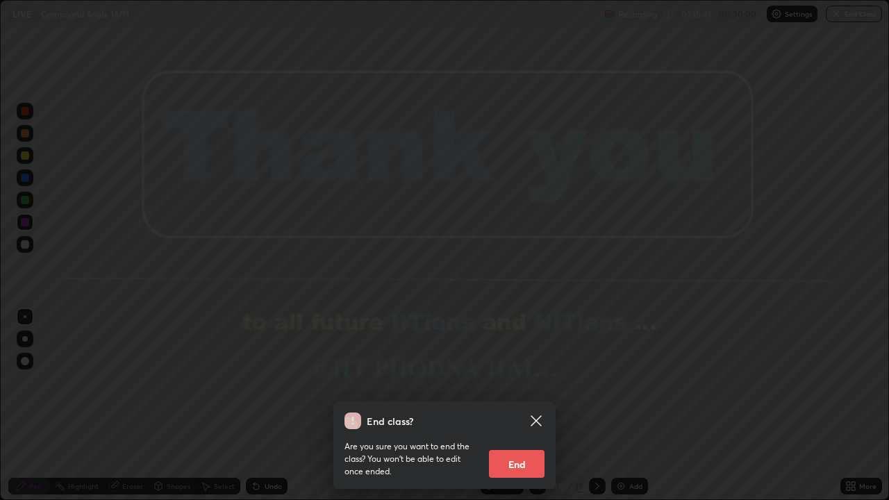
click at [525, 406] on button "End" at bounding box center [517, 464] width 56 height 28
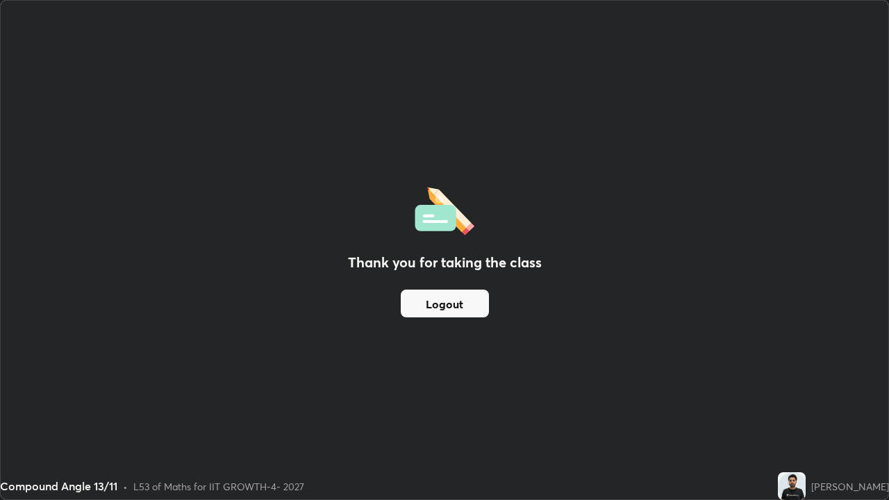
click at [465, 299] on button "Logout" at bounding box center [445, 304] width 88 height 28
